Goal: Task Accomplishment & Management: Use online tool/utility

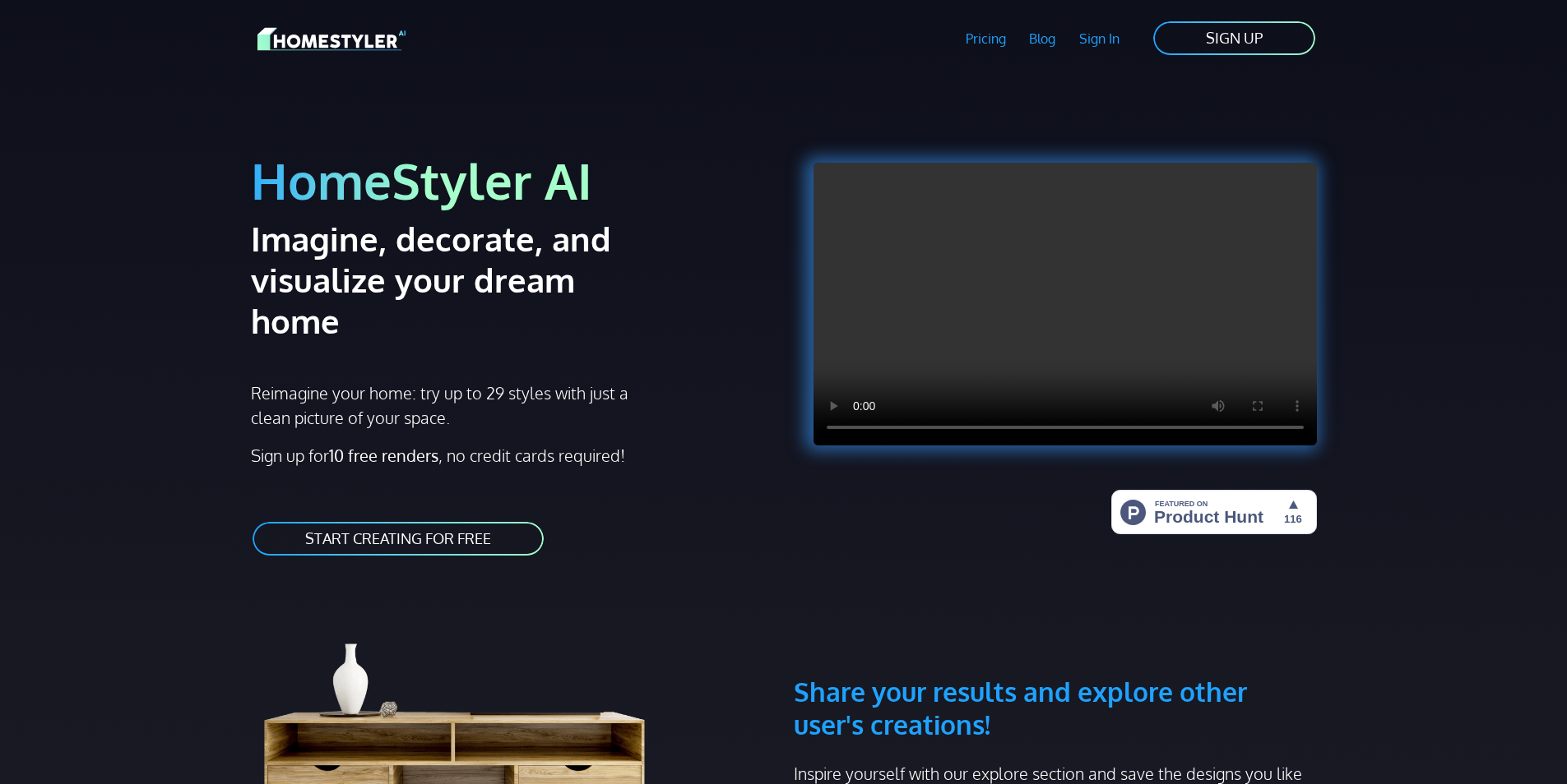
click at [448, 520] on link "START CREATING FOR FREE" at bounding box center [398, 538] width 295 height 37
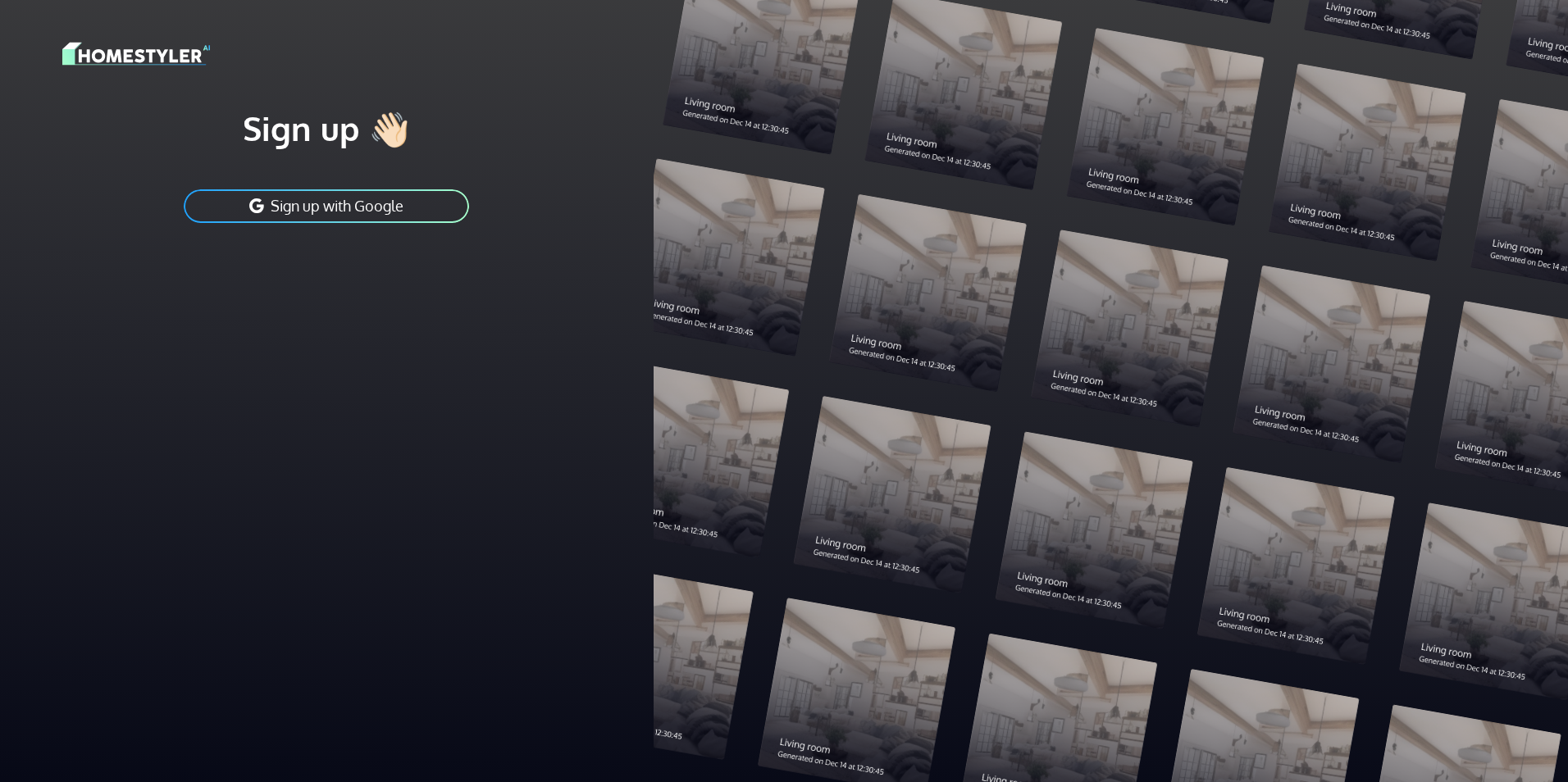
click at [318, 214] on button "Sign up with Google" at bounding box center [327, 206] width 289 height 37
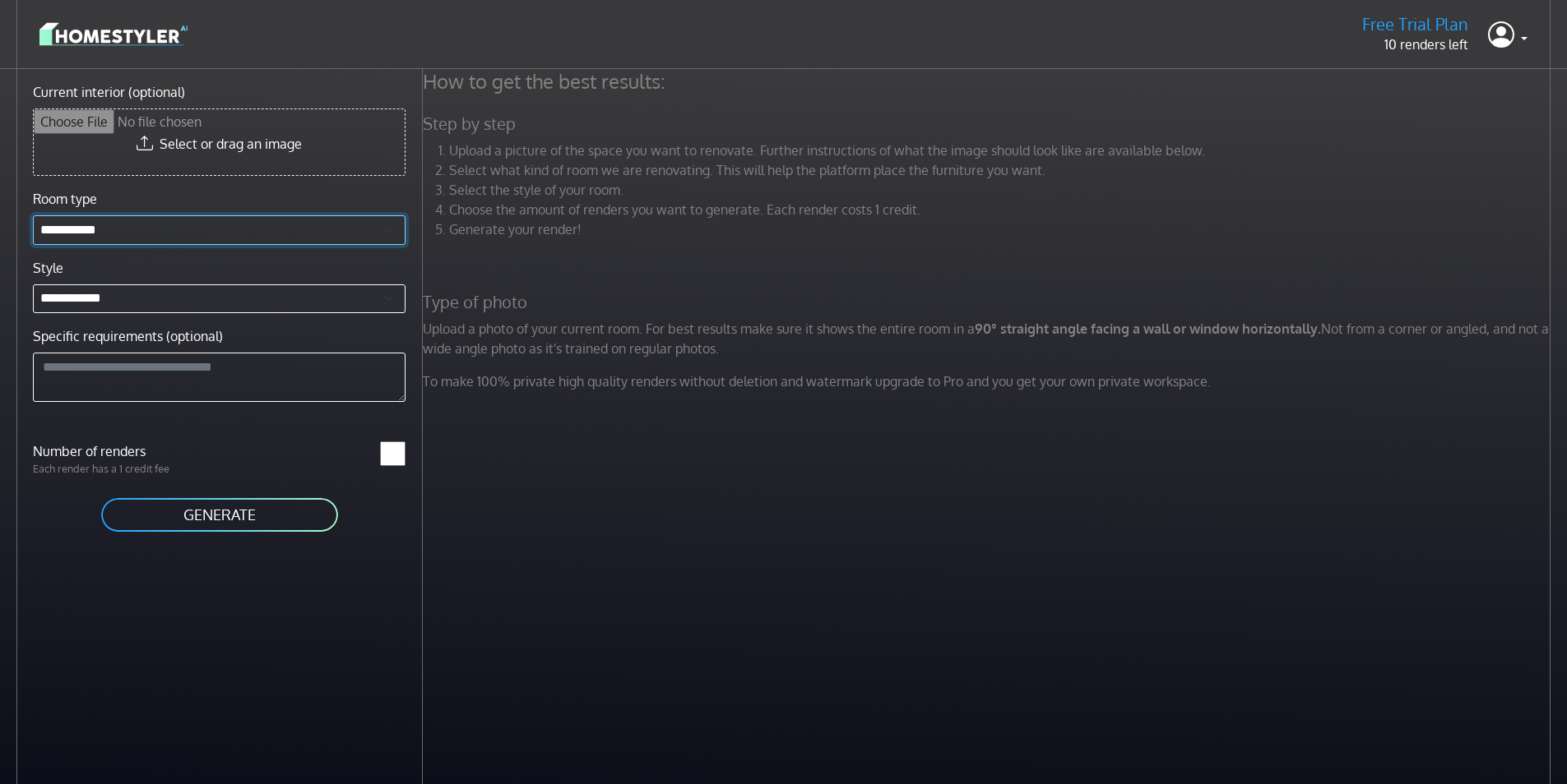
click at [128, 233] on select "**********" at bounding box center [219, 231] width 373 height 30
click at [147, 298] on select "**********" at bounding box center [219, 300] width 373 height 30
